Goal: Information Seeking & Learning: Learn about a topic

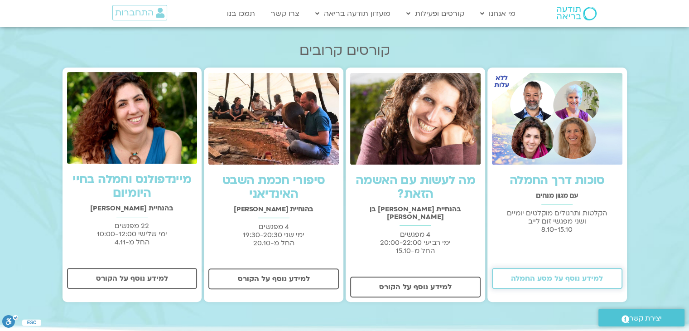
click at [549, 281] on span "למידע נוסף על מסע החמלה" at bounding box center [557, 278] width 92 height 8
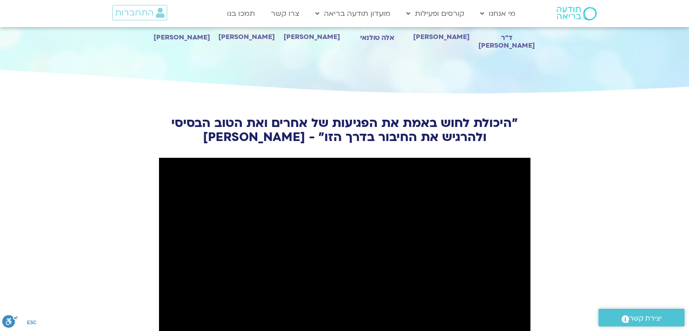
scroll to position [951, 0]
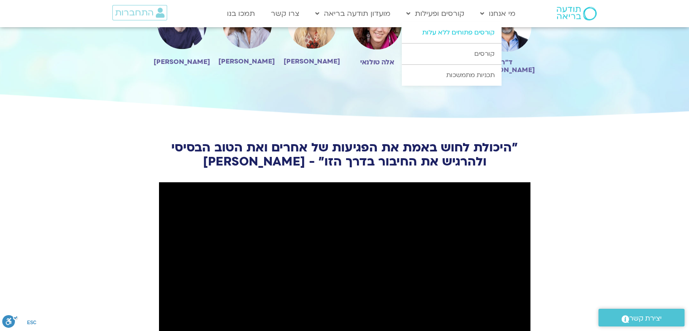
click at [459, 32] on link "קורסים פתוחים ללא עלות" at bounding box center [452, 32] width 100 height 21
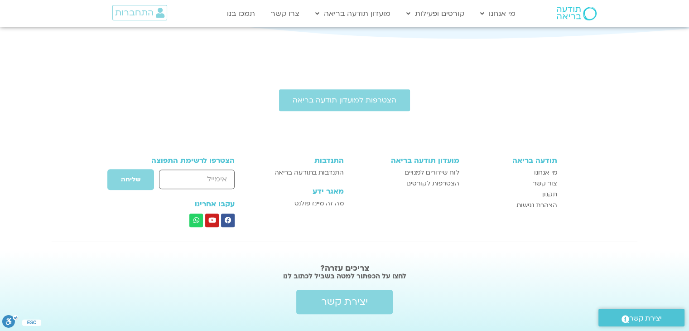
scroll to position [589, 0]
